Goal: Find contact information: Find contact information

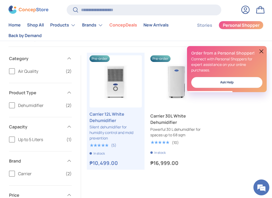
scroll to position [163, 0]
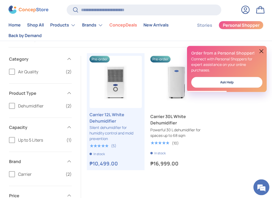
click at [112, 73] on img "Carrier 12L White Dehumidifier" at bounding box center [115, 82] width 52 height 52
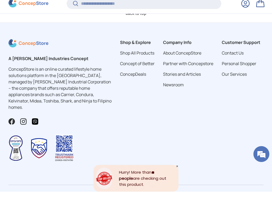
scroll to position [1735, 0]
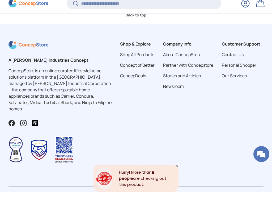
click at [237, 58] on link "Contact Us" at bounding box center [232, 61] width 22 height 6
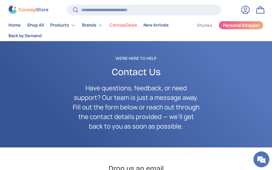
scroll to position [9, 0]
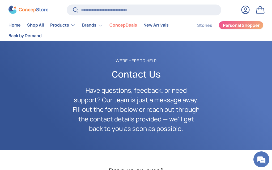
click at [205, 24] on link "Stories" at bounding box center [204, 25] width 15 height 10
